Goal: Transaction & Acquisition: Purchase product/service

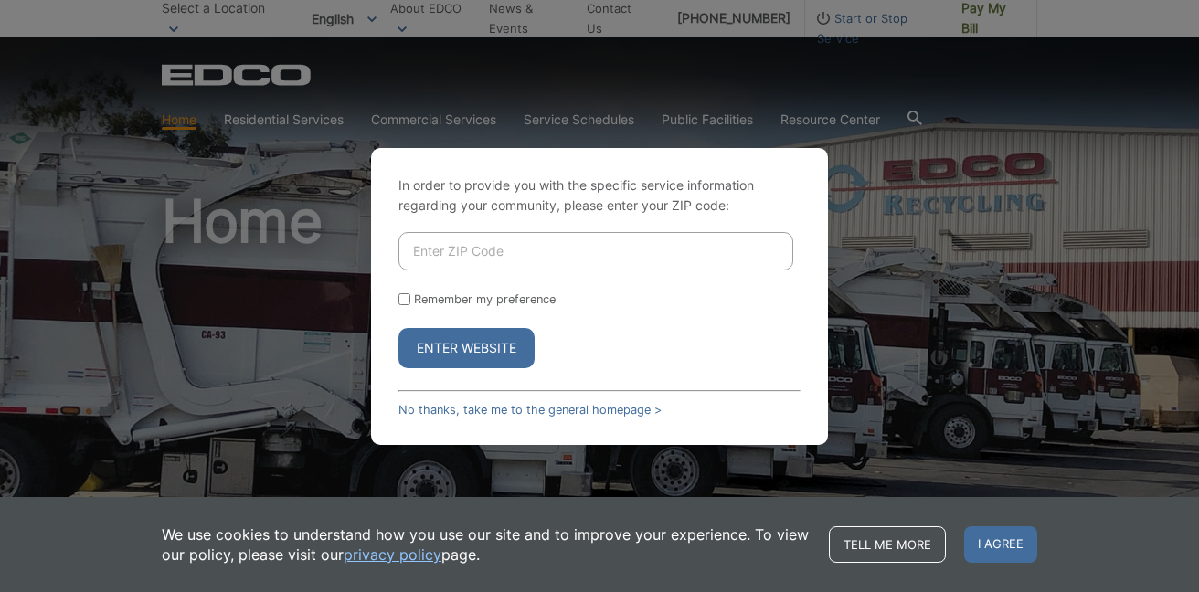
click at [530, 243] on input "Enter ZIP Code" at bounding box center [596, 251] width 395 height 38
type input "92069"
click at [492, 356] on button "Enter Website" at bounding box center [467, 348] width 136 height 40
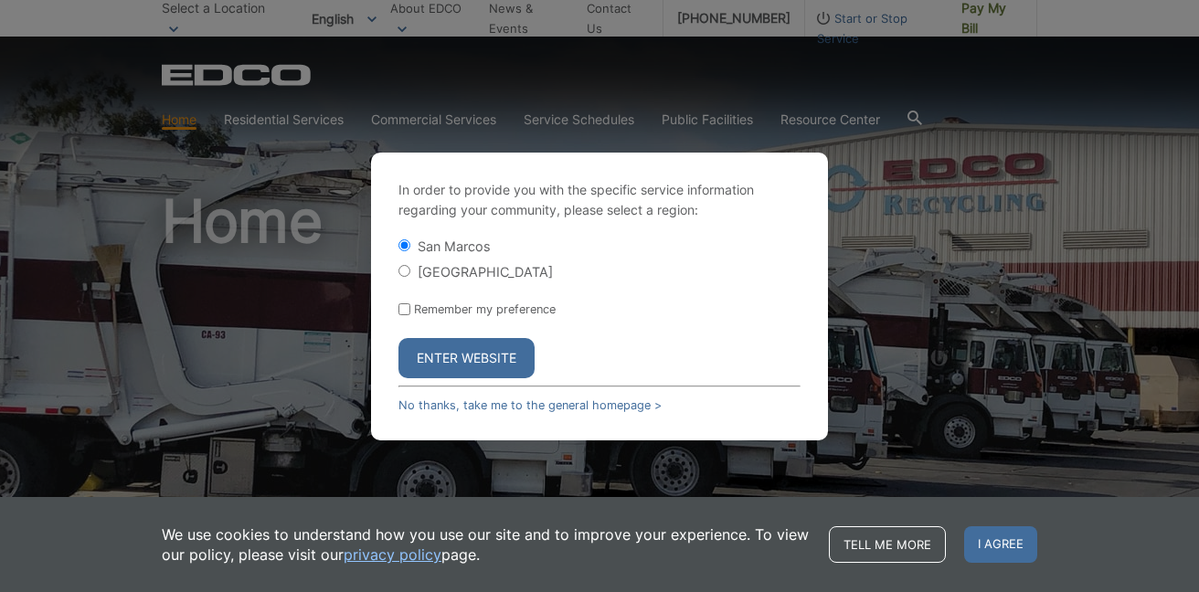
click at [512, 267] on label "[GEOGRAPHIC_DATA]" at bounding box center [485, 272] width 135 height 16
click at [410, 267] on input "[GEOGRAPHIC_DATA]" at bounding box center [405, 271] width 12 height 12
radio input "true"
click at [504, 367] on button "Enter Website" at bounding box center [467, 358] width 136 height 40
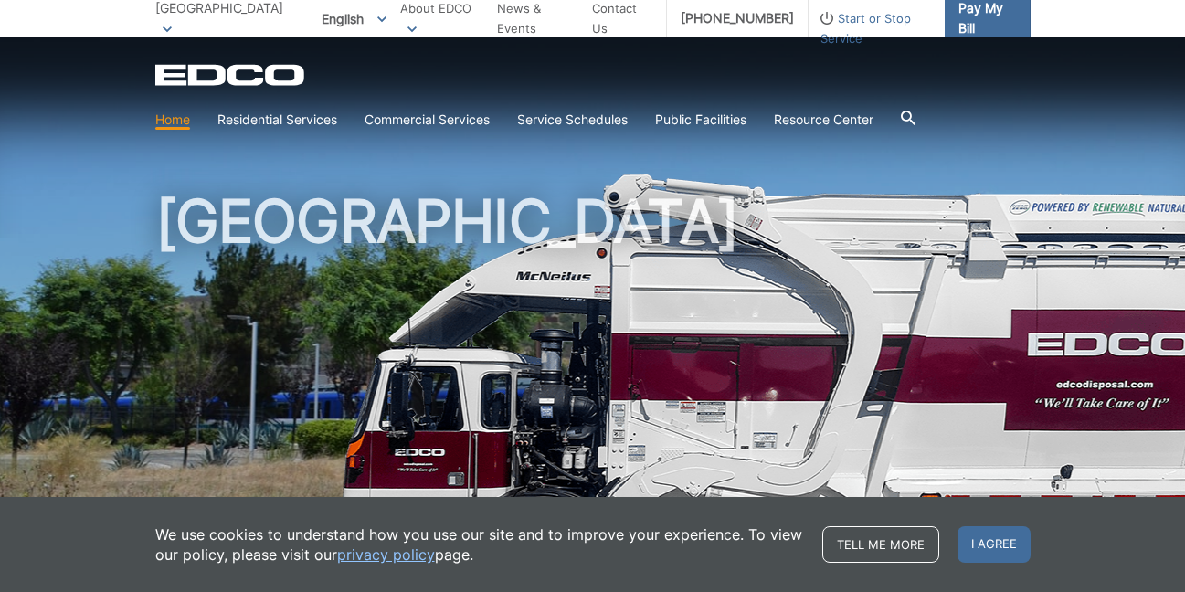
click at [971, 30] on span "Pay My Bill" at bounding box center [988, 18] width 58 height 40
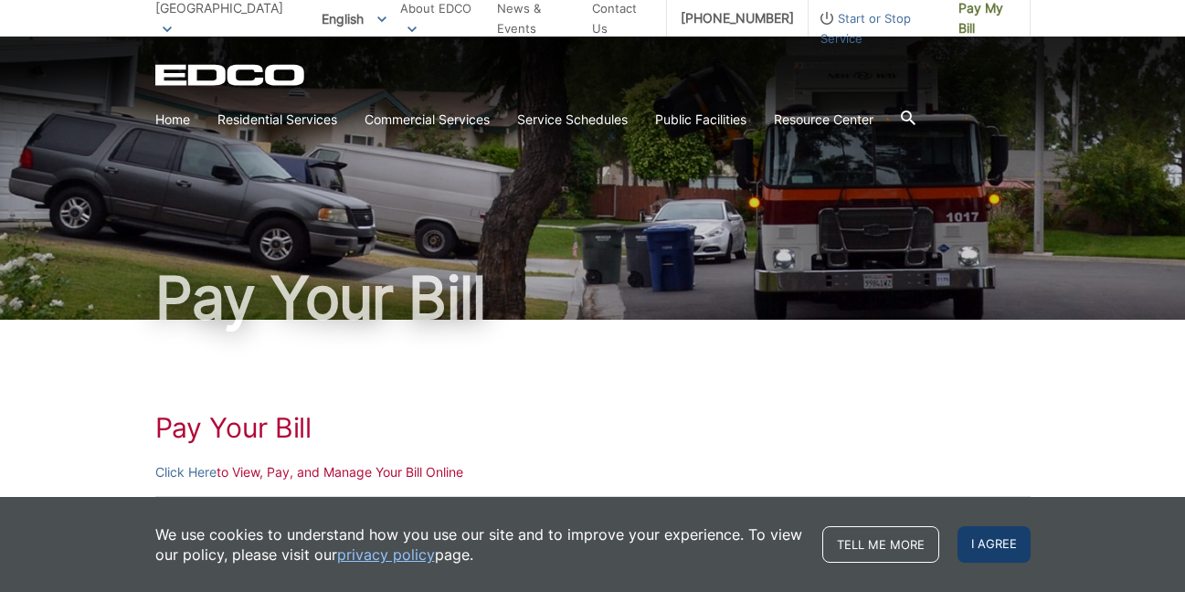
click at [1002, 549] on span "I agree" at bounding box center [994, 544] width 73 height 37
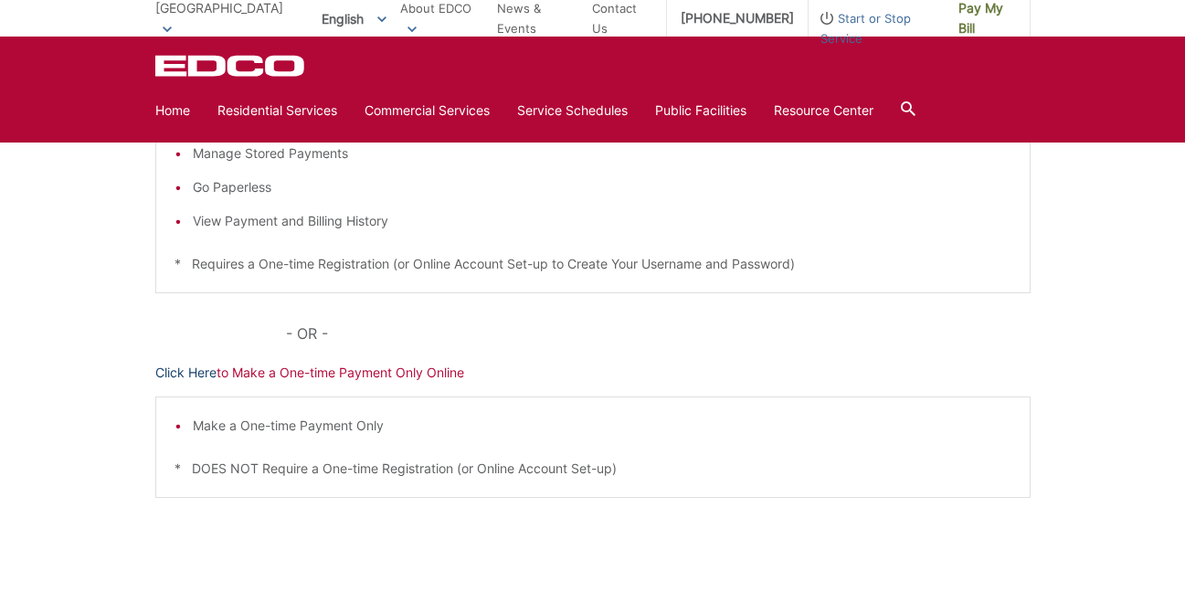
scroll to position [283, 0]
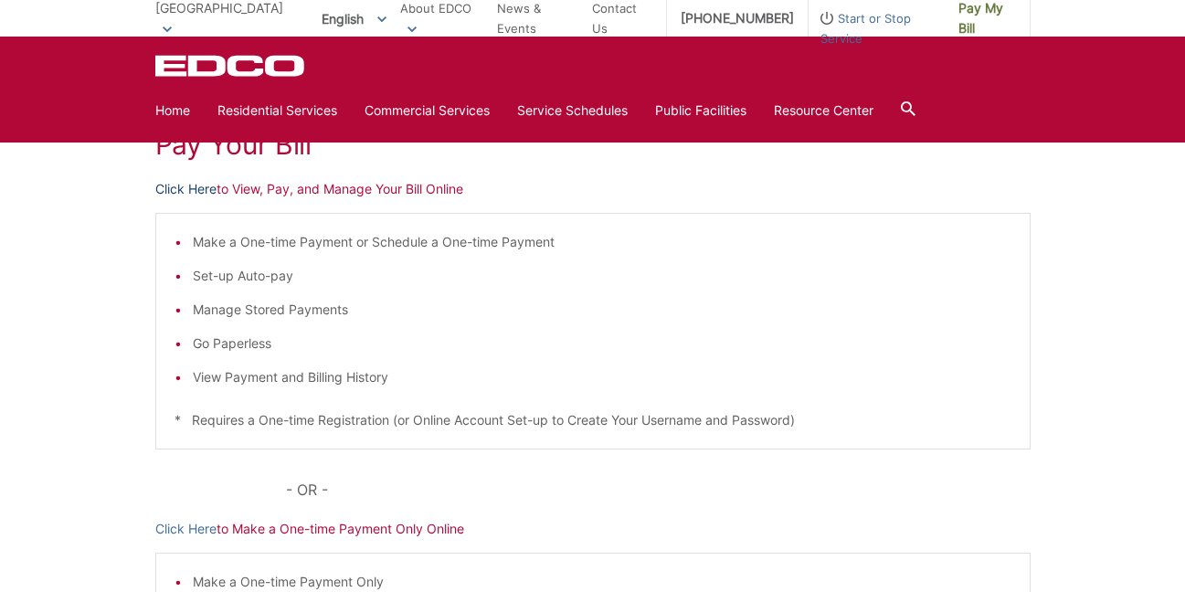
click at [197, 193] on link "Click Here" at bounding box center [185, 189] width 61 height 20
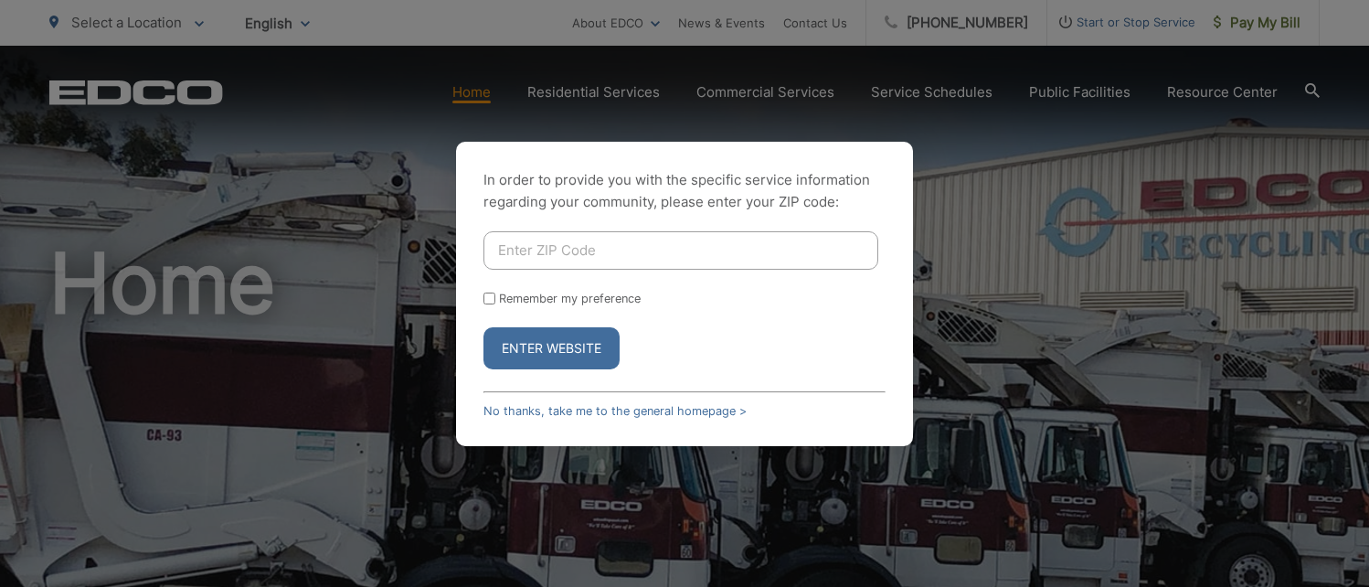
click at [599, 256] on input "Enter ZIP Code" at bounding box center [681, 250] width 395 height 38
type input "92069"
click at [560, 372] on div "In order to provide you with the specific service information regarding your co…" at bounding box center [684, 294] width 457 height 304
click at [566, 362] on button "Enter Website" at bounding box center [552, 348] width 136 height 42
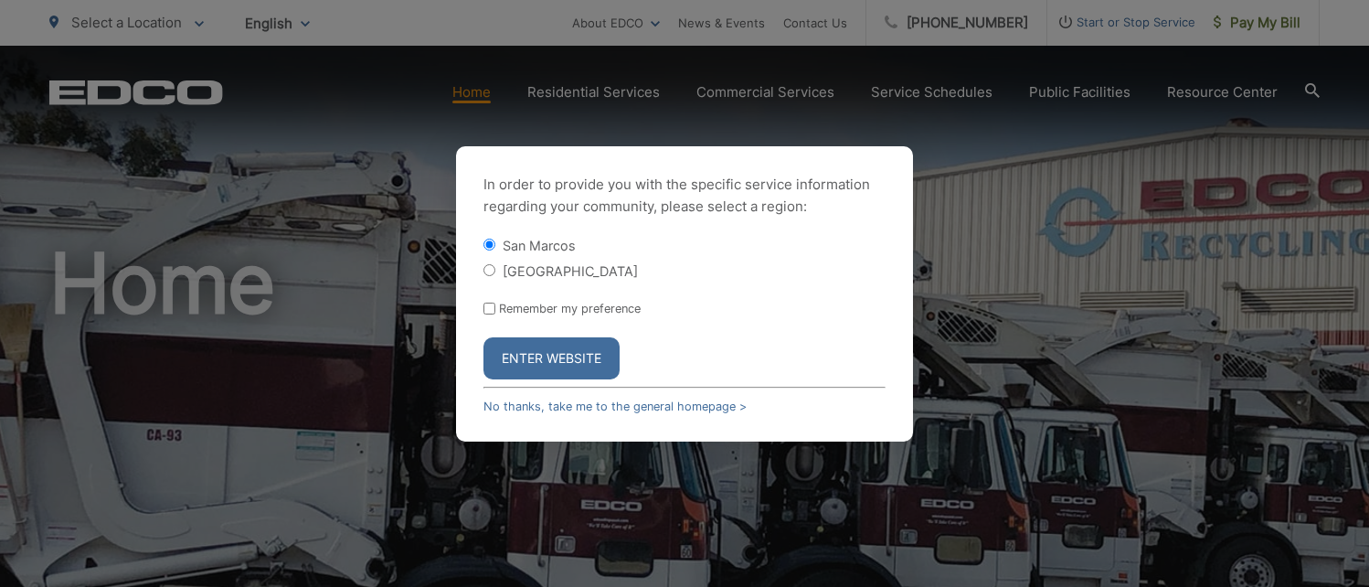
click at [540, 277] on label "[GEOGRAPHIC_DATA]" at bounding box center [570, 271] width 135 height 16
click at [495, 276] on input "[GEOGRAPHIC_DATA]" at bounding box center [490, 270] width 12 height 12
radio input "true"
click at [539, 359] on button "Enter Website" at bounding box center [552, 358] width 136 height 42
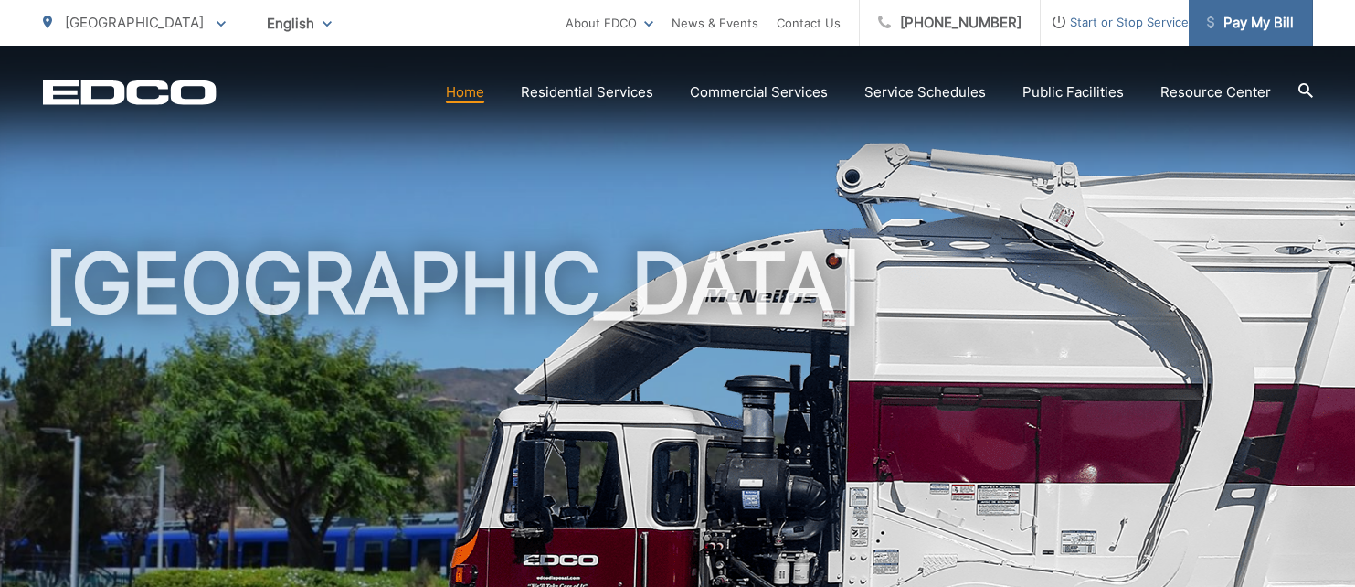
click at [1249, 27] on span "Pay My Bill" at bounding box center [1250, 23] width 87 height 22
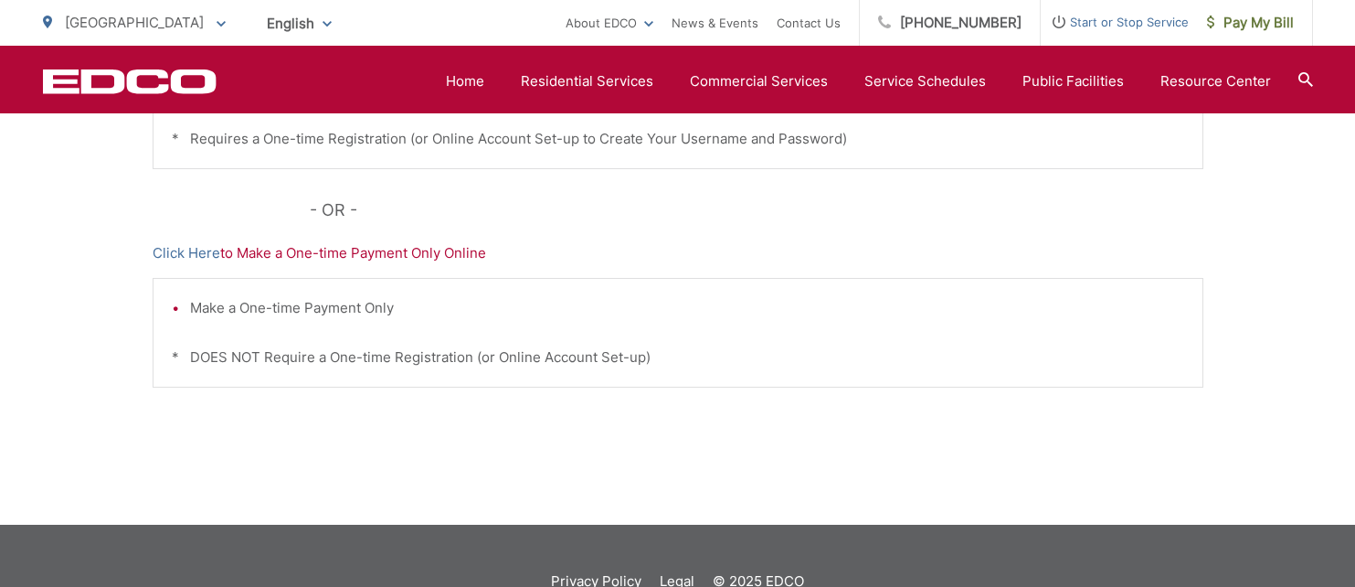
scroll to position [658, 0]
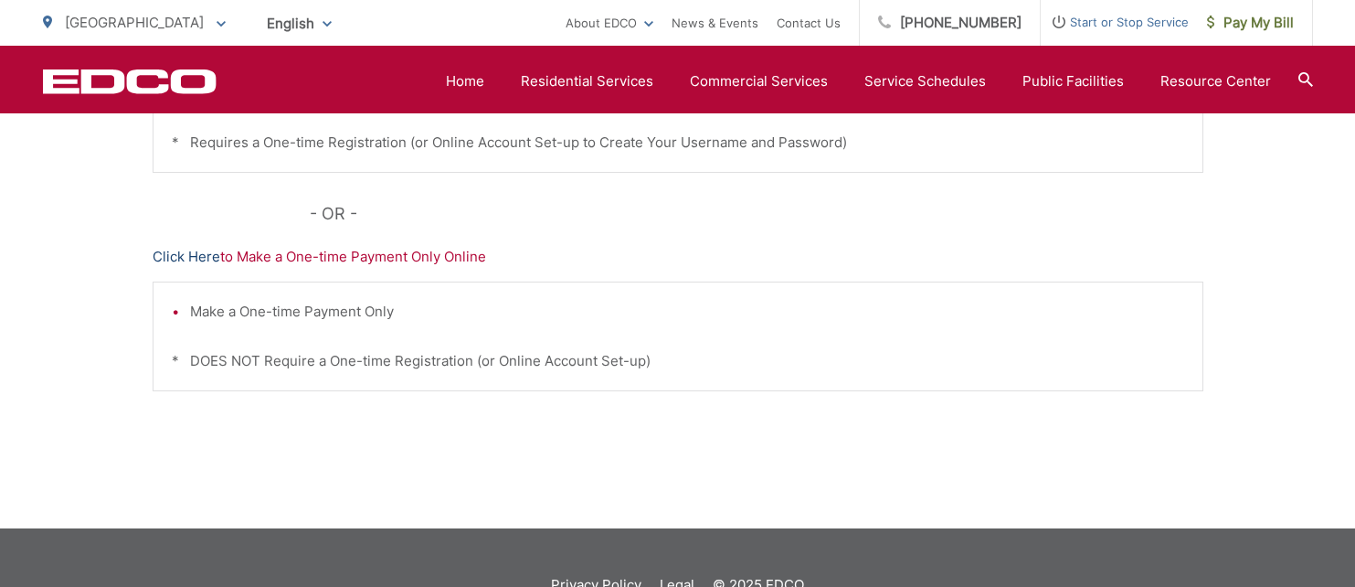
click at [186, 251] on link "Click Here" at bounding box center [187, 257] width 68 height 22
